Goal: Task Accomplishment & Management: Complete application form

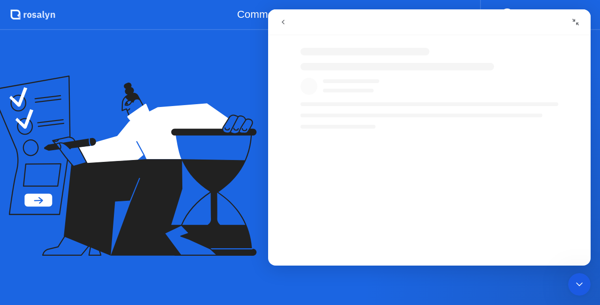
click at [238, 94] on icon at bounding box center [124, 166] width 266 height 181
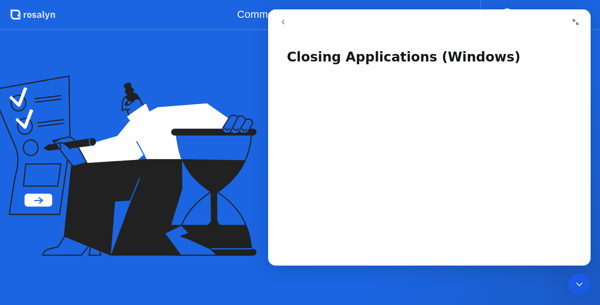
click at [187, 68] on div "[DATE] Bienvenue à [PERSON_NAME] Examen 136038B6PLP Pré-vol de technologie et p…" at bounding box center [300, 167] width 600 height 275
click at [572, 22] on button "Collapse window" at bounding box center [576, 22] width 18 height 18
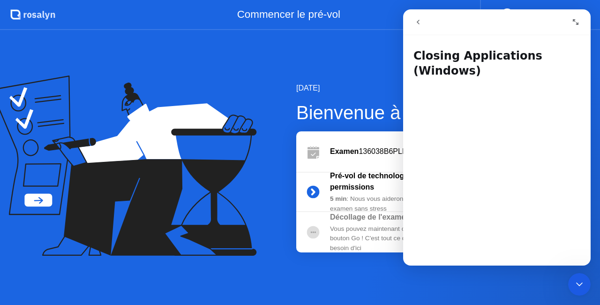
click at [577, 26] on button "Expand window" at bounding box center [576, 22] width 18 height 18
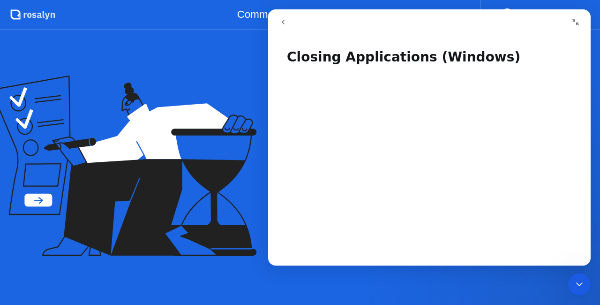
click at [577, 287] on icon "Close Intercom Messenger" at bounding box center [579, 284] width 11 height 11
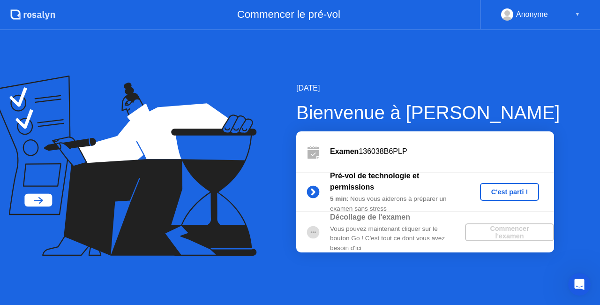
click at [500, 189] on div "C'est parti !" at bounding box center [510, 192] width 52 height 8
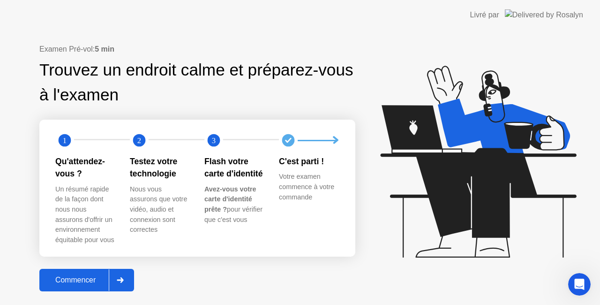
click at [61, 280] on div "Commencer" at bounding box center [75, 280] width 67 height 8
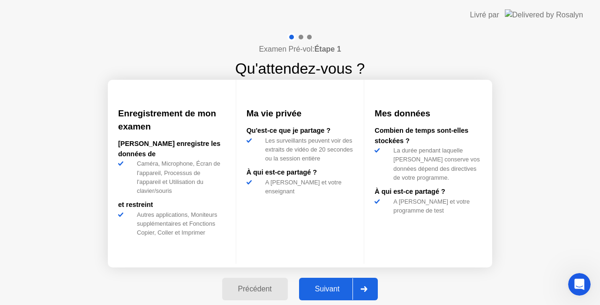
click at [335, 291] on div "Suivant" at bounding box center [327, 289] width 51 height 8
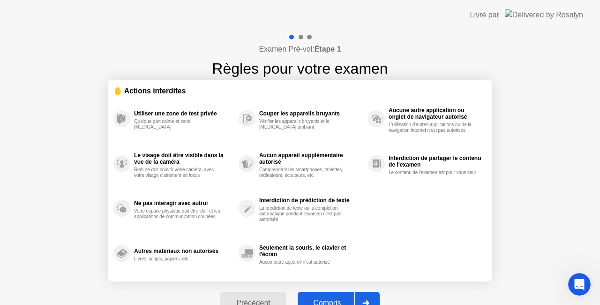
click at [333, 299] on div "Compris" at bounding box center [328, 303] width 54 height 8
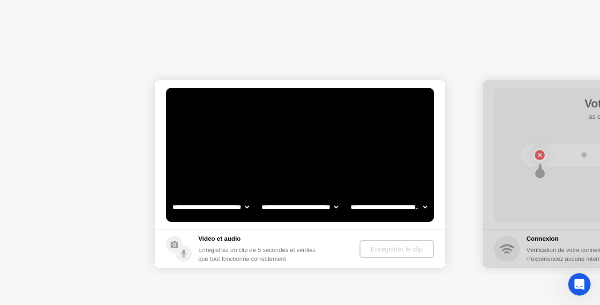
select select "**********"
select select "*******"
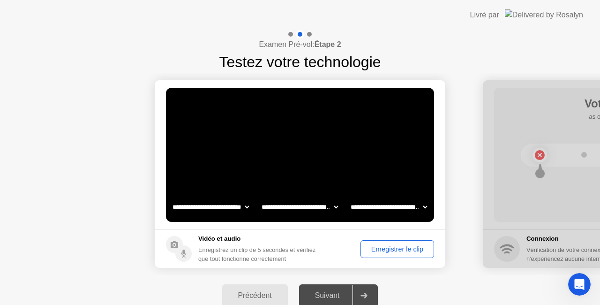
click at [391, 253] on div "Enregistrer le clip" at bounding box center [397, 249] width 67 height 8
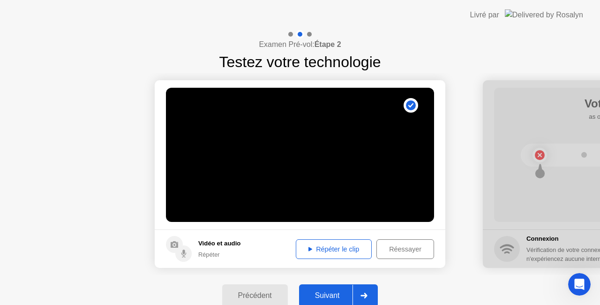
click at [323, 296] on div "Suivant" at bounding box center [327, 295] width 51 height 8
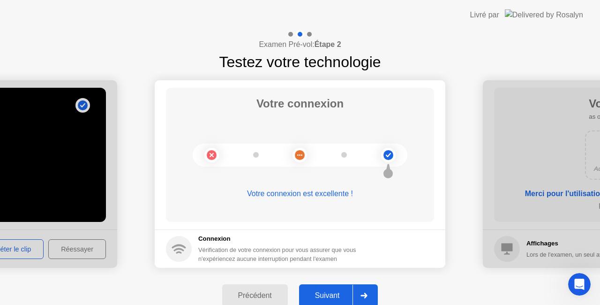
click at [323, 296] on div "Suivant" at bounding box center [327, 295] width 51 height 8
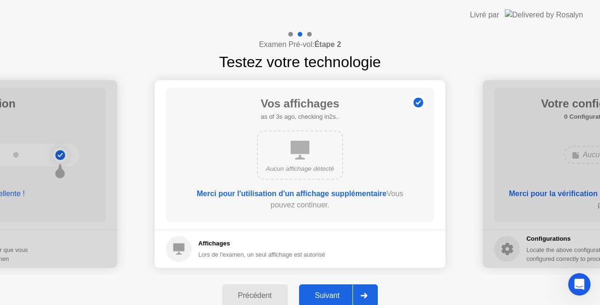
click at [323, 296] on div "Suivant" at bounding box center [327, 295] width 51 height 8
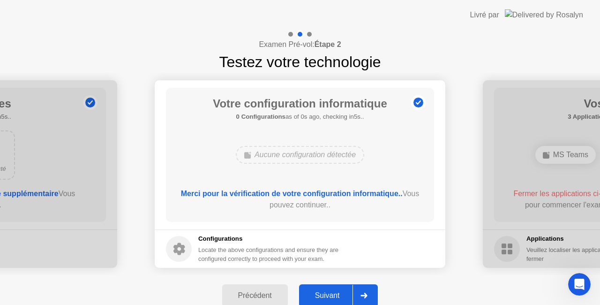
click at [323, 296] on div "Suivant" at bounding box center [327, 295] width 51 height 8
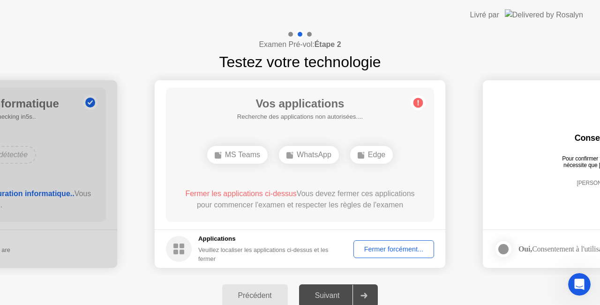
click at [417, 105] on circle at bounding box center [419, 103] width 10 height 10
click at [582, 289] on icon "Open Intercom Messenger" at bounding box center [579, 284] width 15 height 15
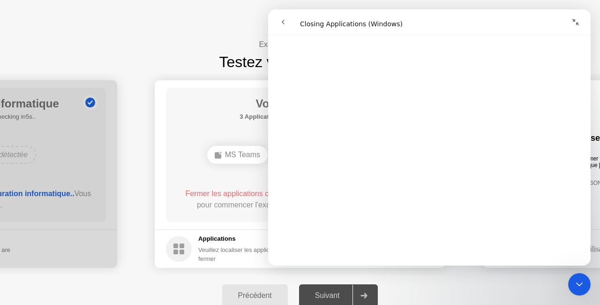
scroll to position [1125, 0]
click at [408, 232] on span "😞" at bounding box center [405, 226] width 18 height 25
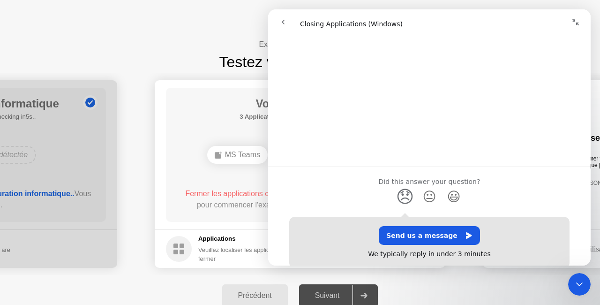
scroll to position [1190, 0]
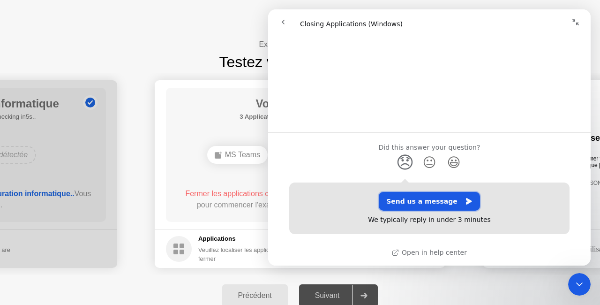
click at [438, 198] on button "Send us a message" at bounding box center [429, 201] width 101 height 19
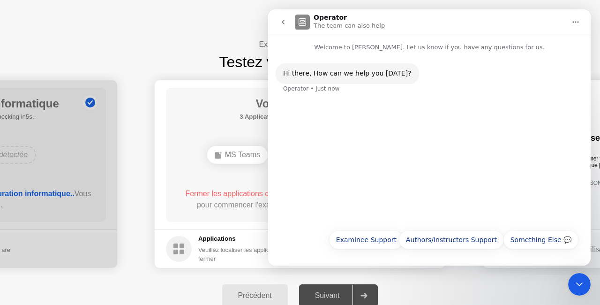
click at [365, 143] on div "Hi ​there, How can we help you [DATE]? Operator • Just now" at bounding box center [429, 138] width 323 height 172
click at [364, 244] on button "Examinee Support" at bounding box center [366, 239] width 75 height 19
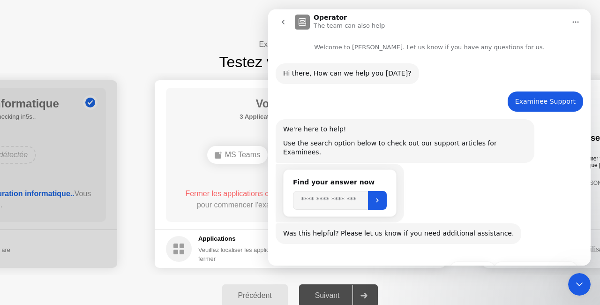
scroll to position [22, 0]
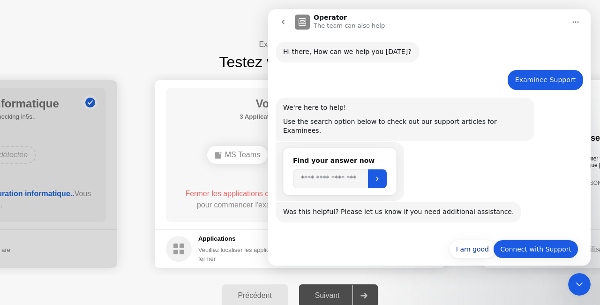
click at [534, 240] on button "Connect with Support" at bounding box center [535, 249] width 85 height 19
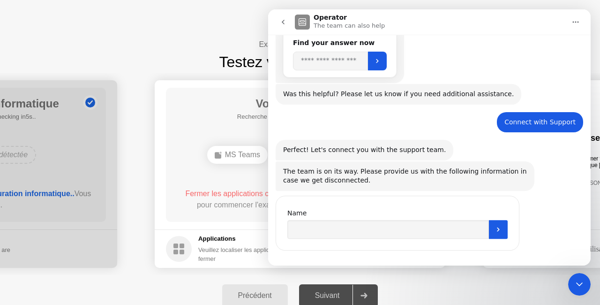
scroll to position [140, 0]
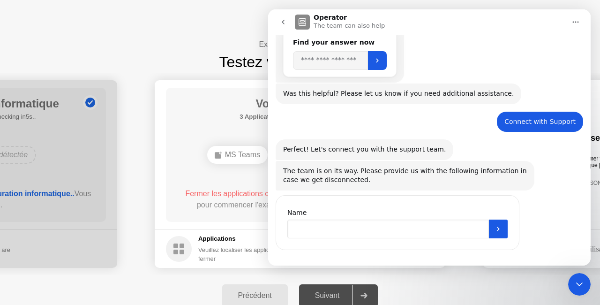
click at [356, 220] on input "Name" at bounding box center [389, 229] width 202 height 19
type input "*****"
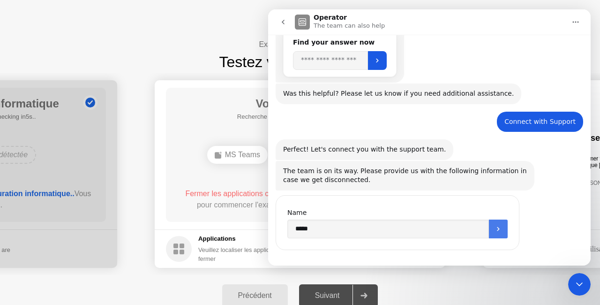
click at [507, 226] on button "Submit" at bounding box center [498, 229] width 19 height 19
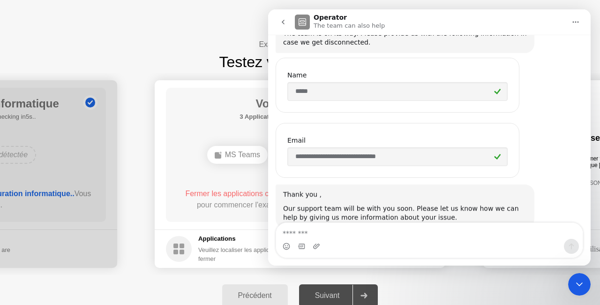
scroll to position [292, 0]
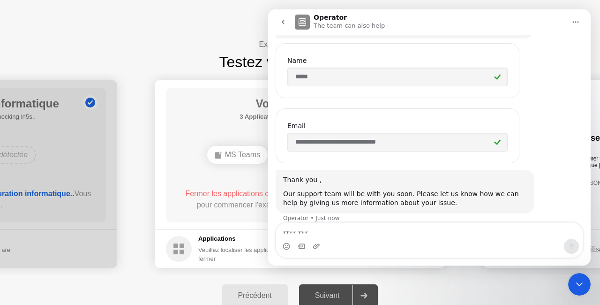
click at [434, 239] on div "Intercom messenger" at bounding box center [429, 246] width 307 height 15
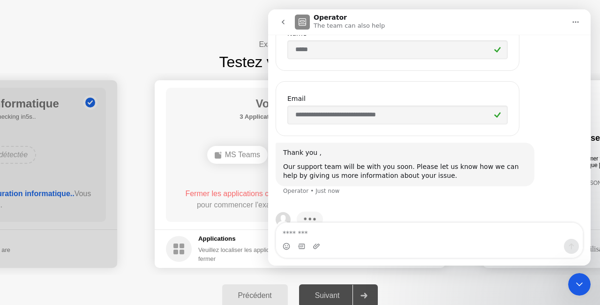
scroll to position [328, 0]
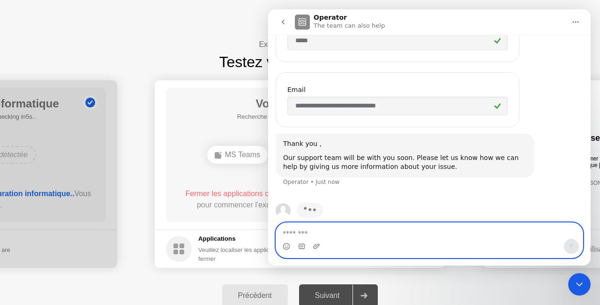
click at [416, 233] on textarea "Message…" at bounding box center [429, 231] width 307 height 16
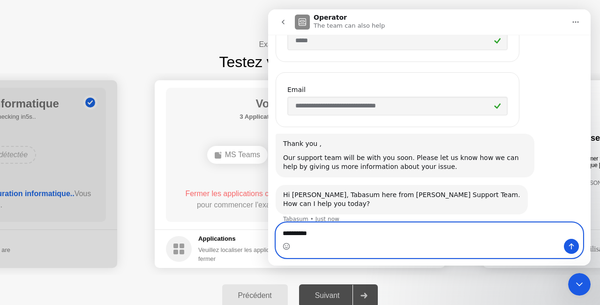
scroll to position [329, 0]
type textarea "*"
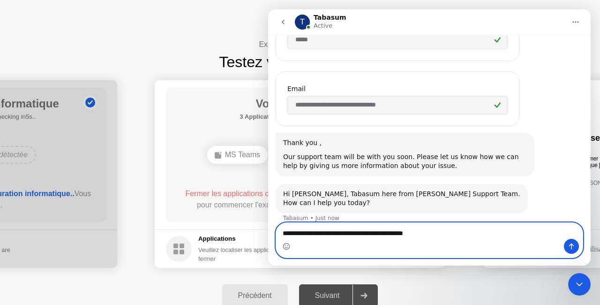
type textarea "**********"
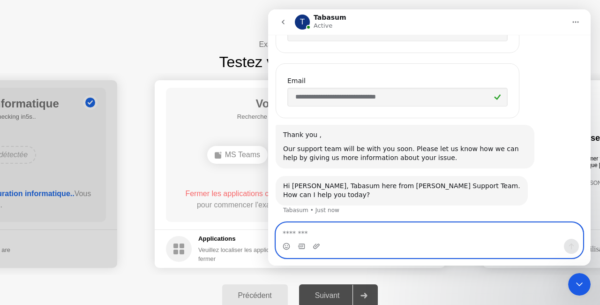
scroll to position [356, 0]
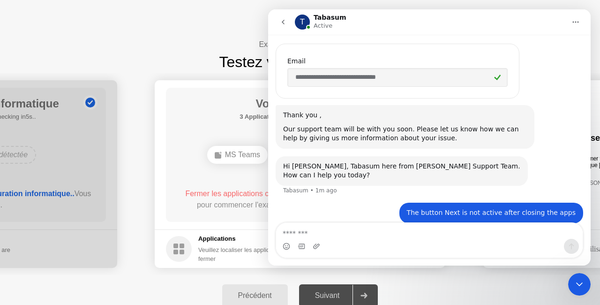
click at [162, 55] on div "Examen Pré-vol: Étape 2 Testez votre technologie" at bounding box center [300, 51] width 600 height 43
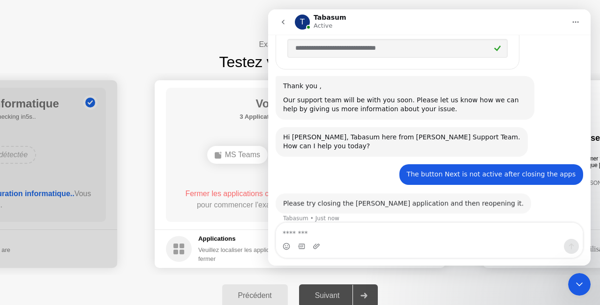
scroll to position [385, 0]
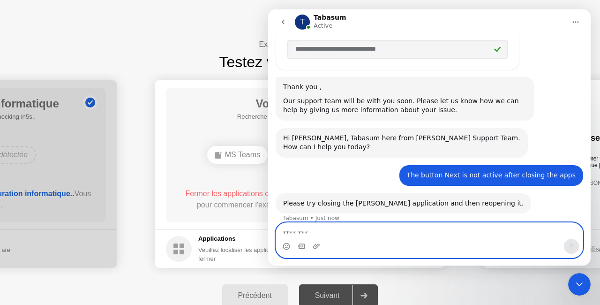
click at [330, 234] on textarea "Message…" at bounding box center [429, 231] width 307 height 16
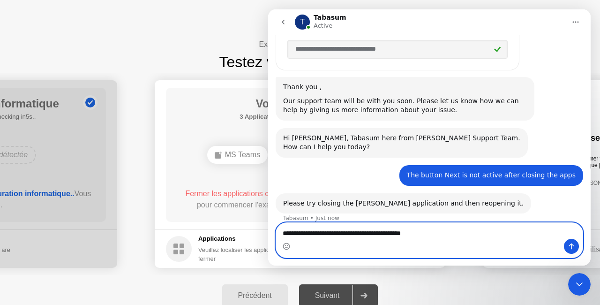
type textarea "**********"
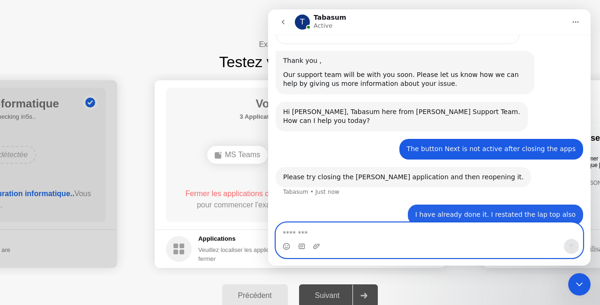
scroll to position [413, 0]
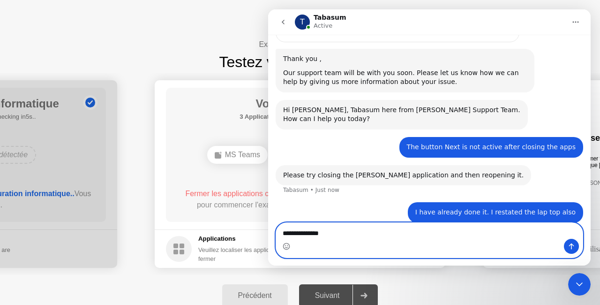
type textarea "**********"
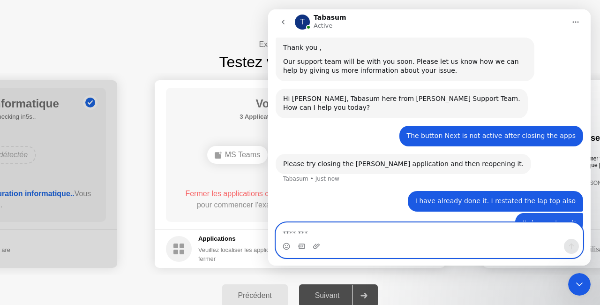
scroll to position [434, 0]
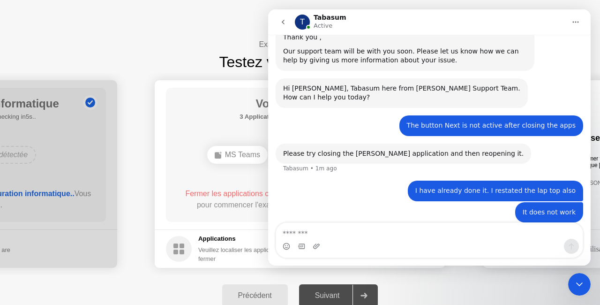
click at [366, 297] on icon at bounding box center [364, 296] width 7 height 6
click at [284, 22] on icon "go back" at bounding box center [284, 22] width 8 height 8
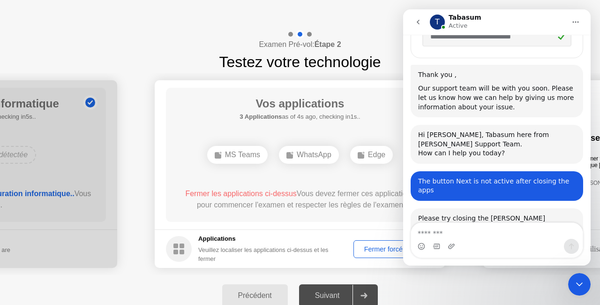
scroll to position [0, 0]
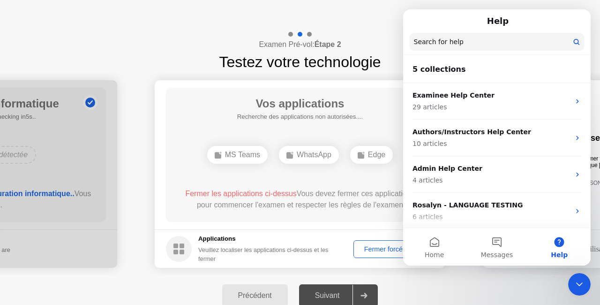
click at [375, 251] on div "Fermer forcément..." at bounding box center [394, 249] width 74 height 8
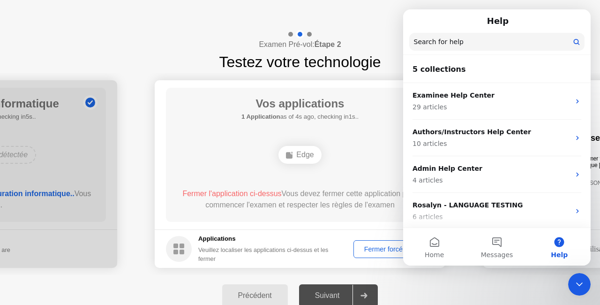
click at [478, 297] on div "Précédent Suivant" at bounding box center [300, 295] width 600 height 41
click at [584, 290] on div "Close Intercom Messenger" at bounding box center [579, 284] width 23 height 23
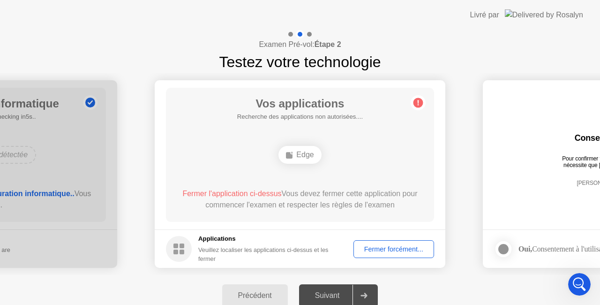
click at [412, 252] on div "Fermer forcément..." at bounding box center [394, 249] width 74 height 8
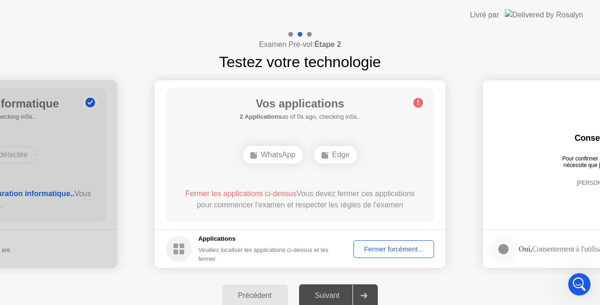
click at [404, 251] on div "Fermer forcément..." at bounding box center [394, 249] width 74 height 8
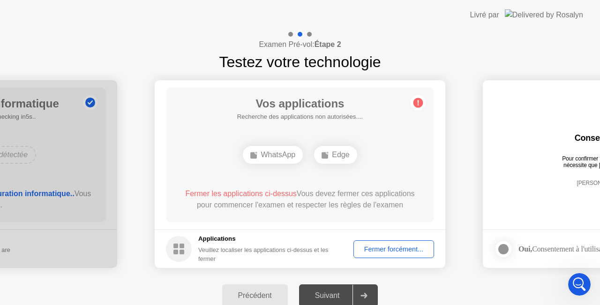
click at [579, 290] on icon "Open Intercom Messenger" at bounding box center [579, 284] width 15 height 15
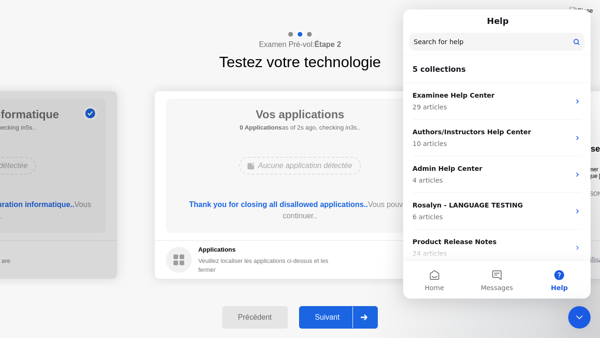
click at [478, 304] on div "Précédent Suivant" at bounding box center [300, 316] width 600 height 41
drag, startPoint x: 478, startPoint y: 318, endPoint x: 233, endPoint y: 0, distance: 402.3
click at [233, 0] on app-layout-with-logo "**********" at bounding box center [300, 169] width 600 height 338
click at [176, 49] on div "Examen Pré-vol: Étape 2 Testez votre technologie" at bounding box center [300, 51] width 600 height 43
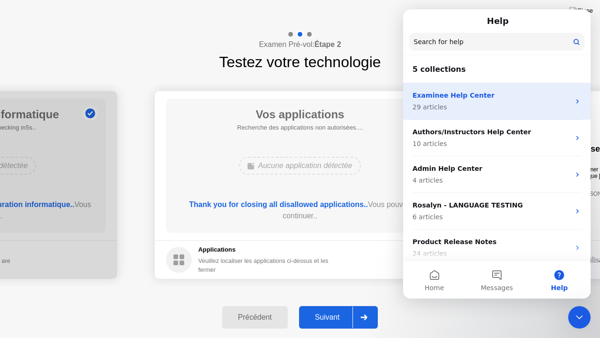
click at [564, 96] on p "Examinee Help Center" at bounding box center [492, 96] width 158 height 10
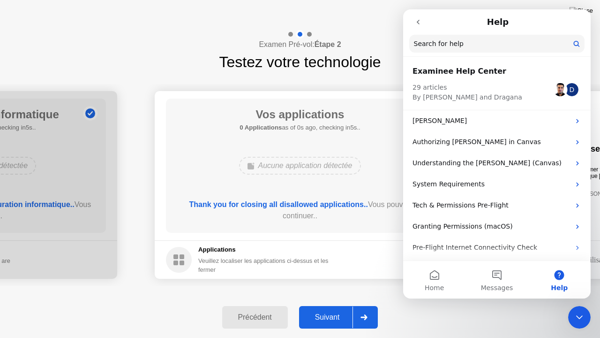
click at [583, 304] on icon "Close Intercom Messenger" at bounding box center [579, 316] width 11 height 11
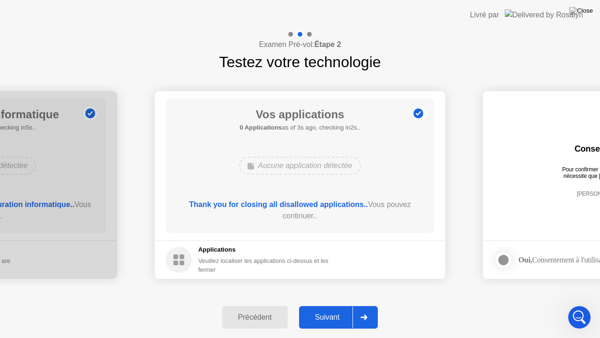
click at [329, 304] on div "Suivant" at bounding box center [327, 317] width 51 height 8
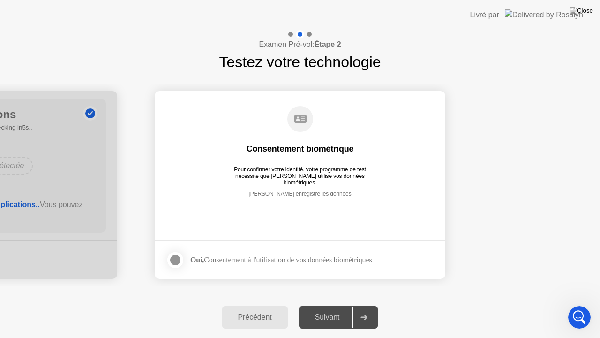
click at [174, 260] on div at bounding box center [175, 259] width 11 height 11
click at [328, 304] on button "Suivant" at bounding box center [338, 317] width 79 height 23
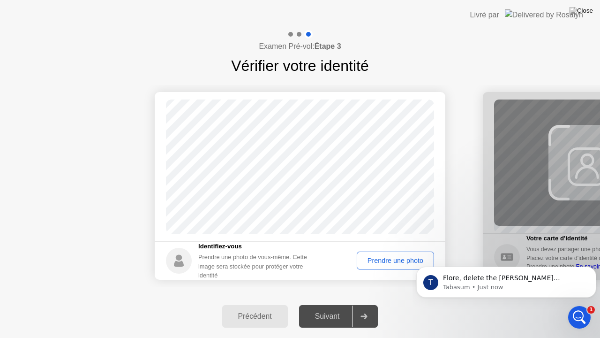
click at [387, 264] on div "Prendre une photo" at bounding box center [395, 261] width 71 height 8
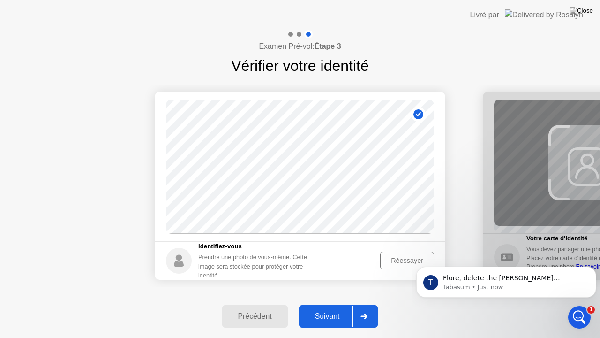
click at [325, 304] on div "Suivant" at bounding box center [327, 316] width 51 height 8
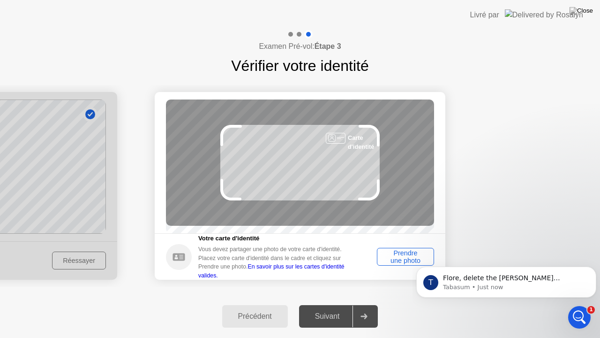
click at [391, 196] on div "Carte d'identité" at bounding box center [300, 162] width 268 height 126
click at [388, 263] on div "Prendre une photo" at bounding box center [405, 256] width 51 height 15
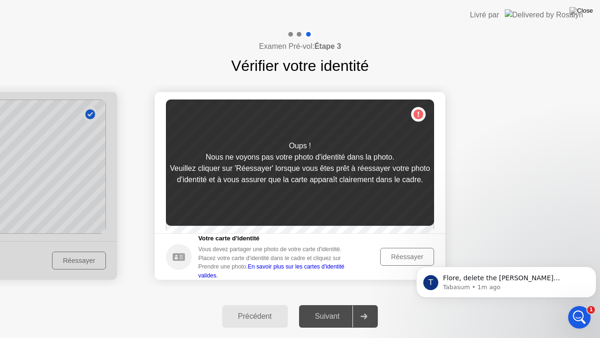
click at [388, 260] on div "Réessayer" at bounding box center [407, 257] width 47 height 8
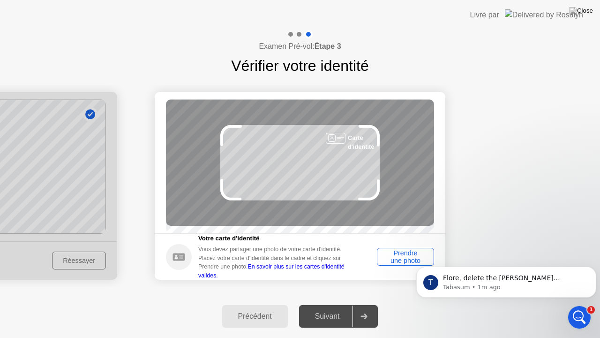
click at [388, 263] on div "Prendre une photo" at bounding box center [405, 256] width 51 height 15
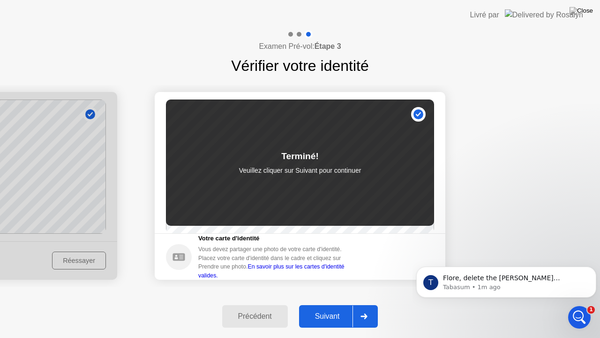
click at [581, 304] on icon "Open Intercom Messenger" at bounding box center [579, 317] width 15 height 15
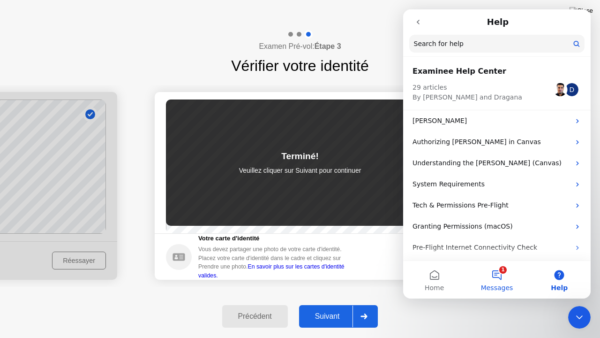
click at [493, 271] on button "1 Messages" at bounding box center [497, 280] width 62 height 38
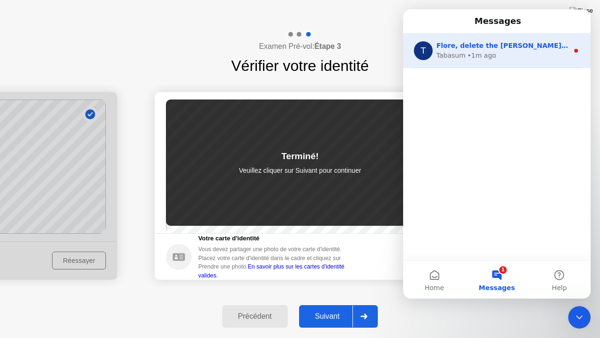
click at [484, 54] on div "• 1m ago" at bounding box center [482, 56] width 29 height 10
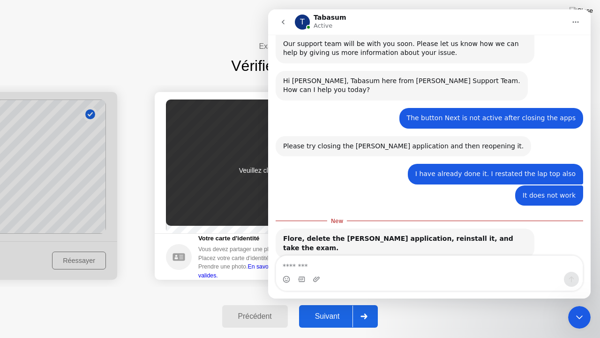
scroll to position [445, 0]
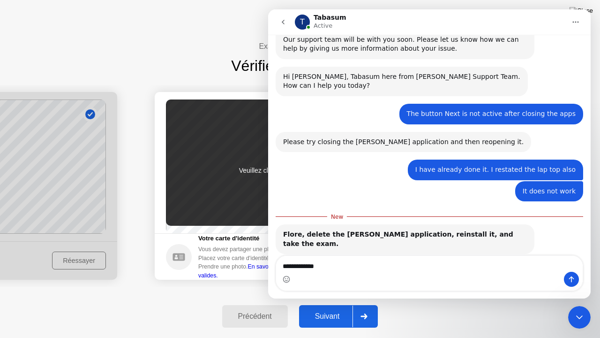
type textarea "**********"
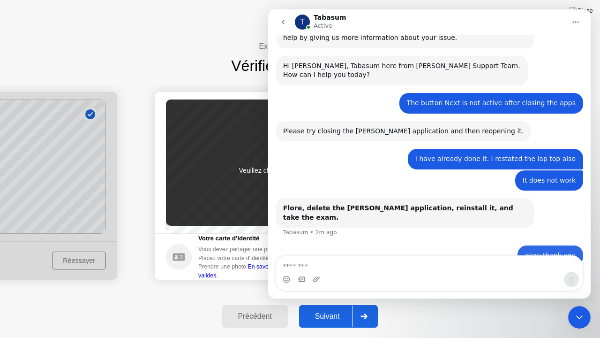
scroll to position [457, 0]
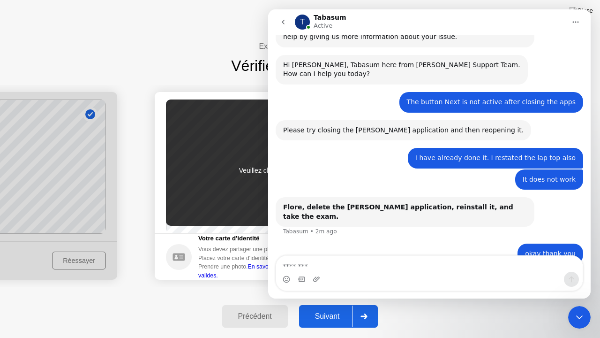
click at [585, 304] on div "Close Intercom Messenger" at bounding box center [579, 317] width 23 height 23
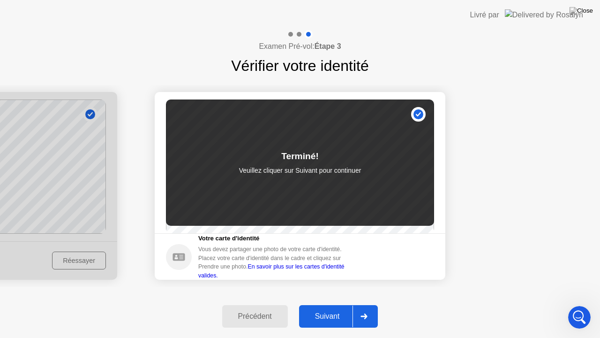
click at [311, 304] on div "Suivant" at bounding box center [327, 316] width 51 height 8
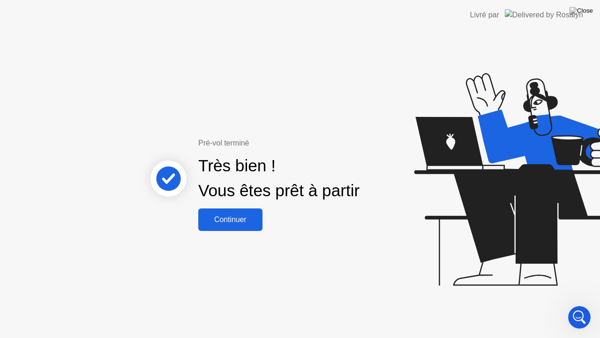
scroll to position [473, 0]
click at [240, 226] on button "Continuer" at bounding box center [230, 219] width 64 height 23
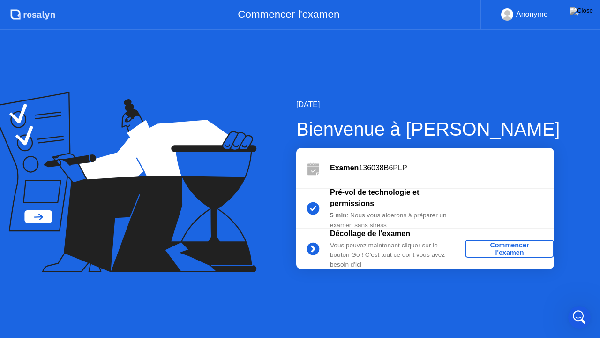
scroll to position [493, 0]
click at [474, 249] on div "Commencer l'examen" at bounding box center [510, 248] width 82 height 15
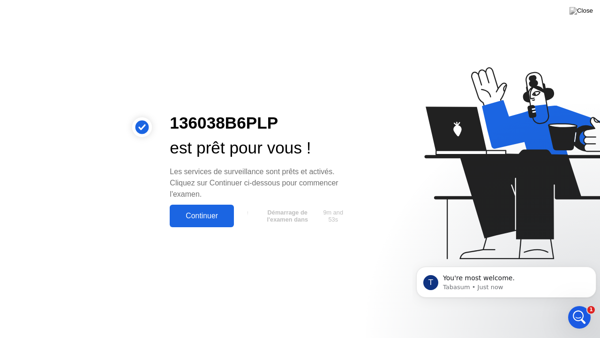
scroll to position [485, 0]
click at [193, 215] on div "Continuer" at bounding box center [202, 216] width 59 height 8
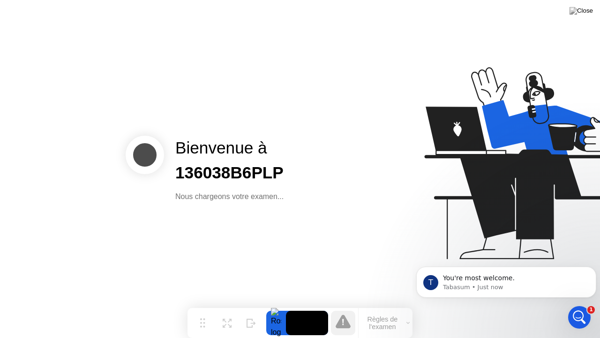
scroll to position [455, 0]
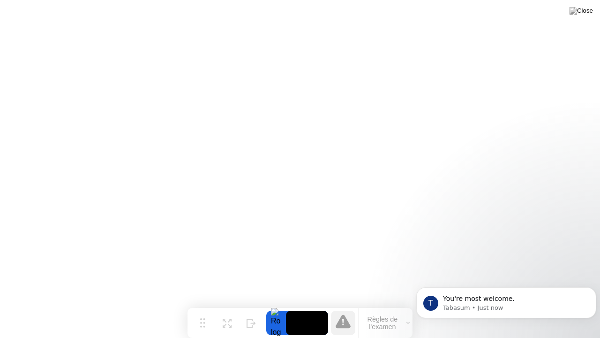
click html "T You're most welcome. [GEOGRAPHIC_DATA] • Just now"
click at [592, 290] on icon "Dismiss notification" at bounding box center [593, 289] width 5 height 5
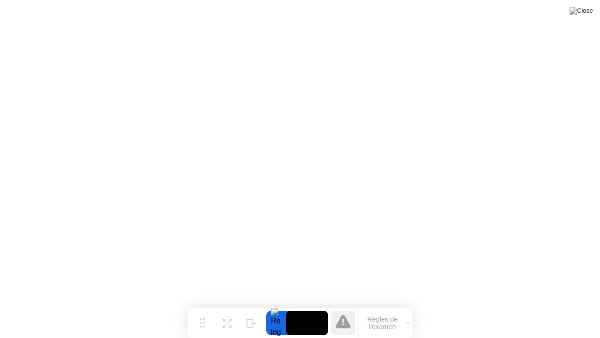
click at [376, 304] on button "Règles de l'examen" at bounding box center [386, 323] width 54 height 16
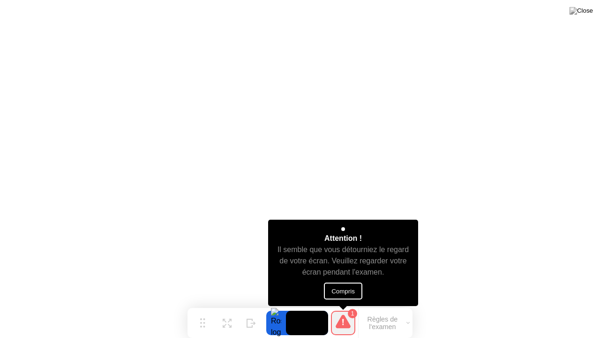
click at [339, 296] on button "Compris" at bounding box center [343, 290] width 38 height 17
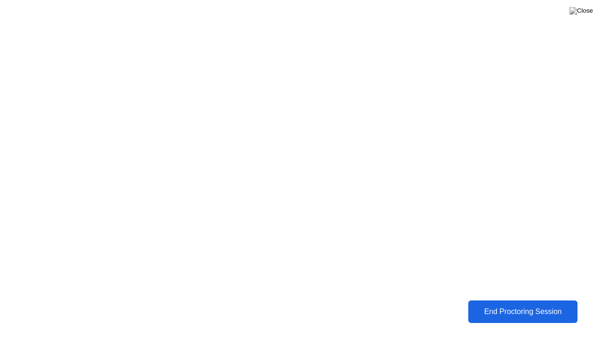
click at [491, 304] on div "End Proctoring Session" at bounding box center [523, 311] width 104 height 8
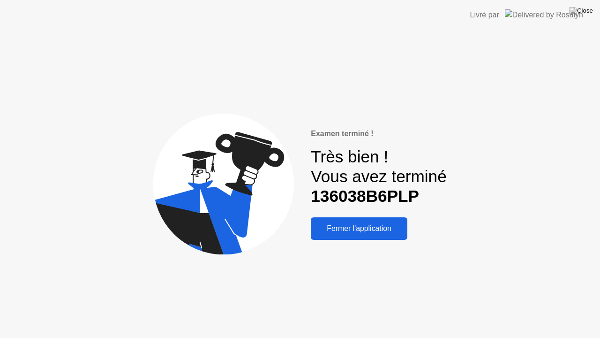
click at [345, 224] on div "Fermer l'application" at bounding box center [359, 228] width 91 height 8
